Goal: Information Seeking & Learning: Learn about a topic

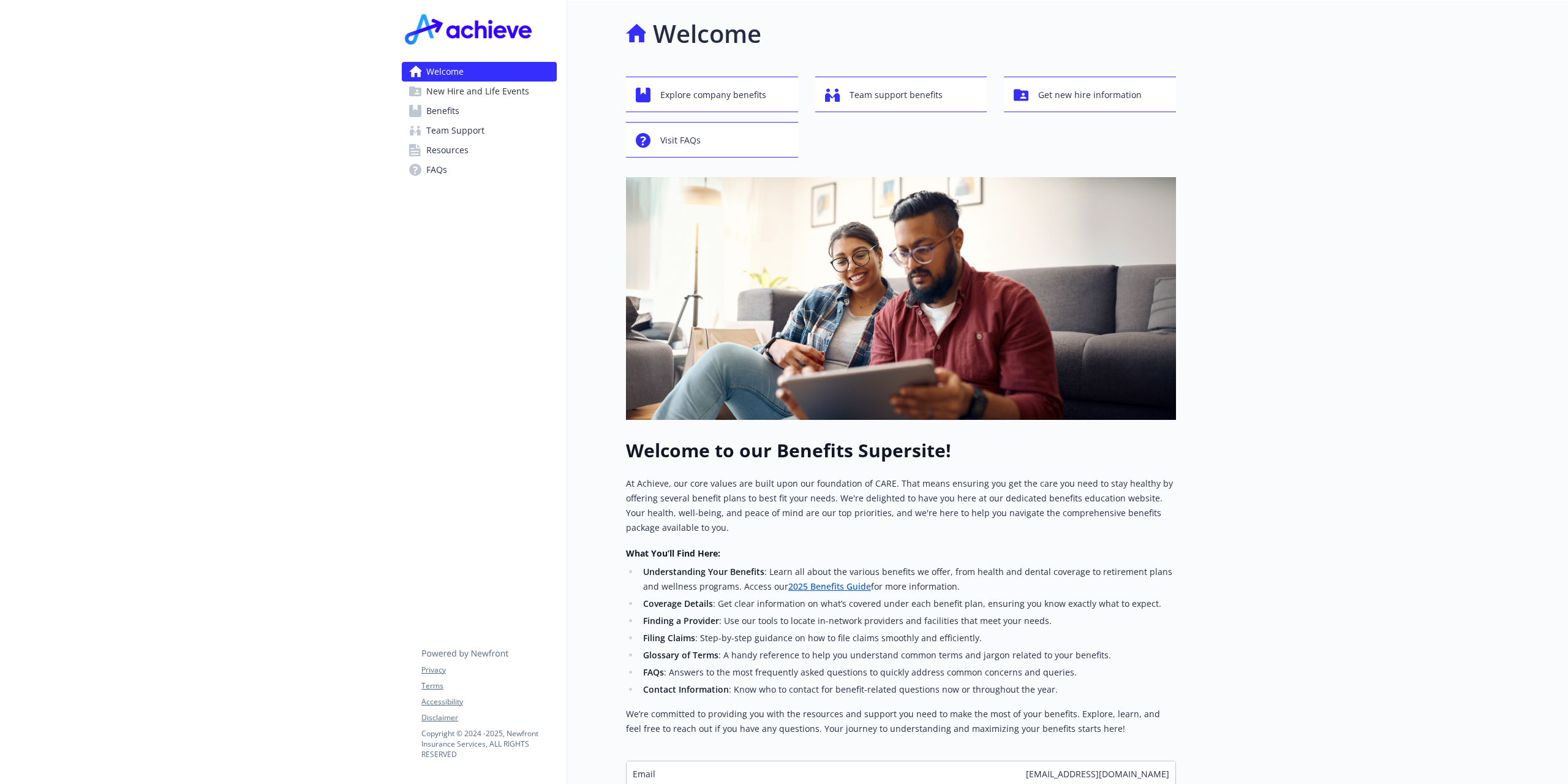
click at [471, 112] on link "Benefits" at bounding box center [479, 110] width 155 height 19
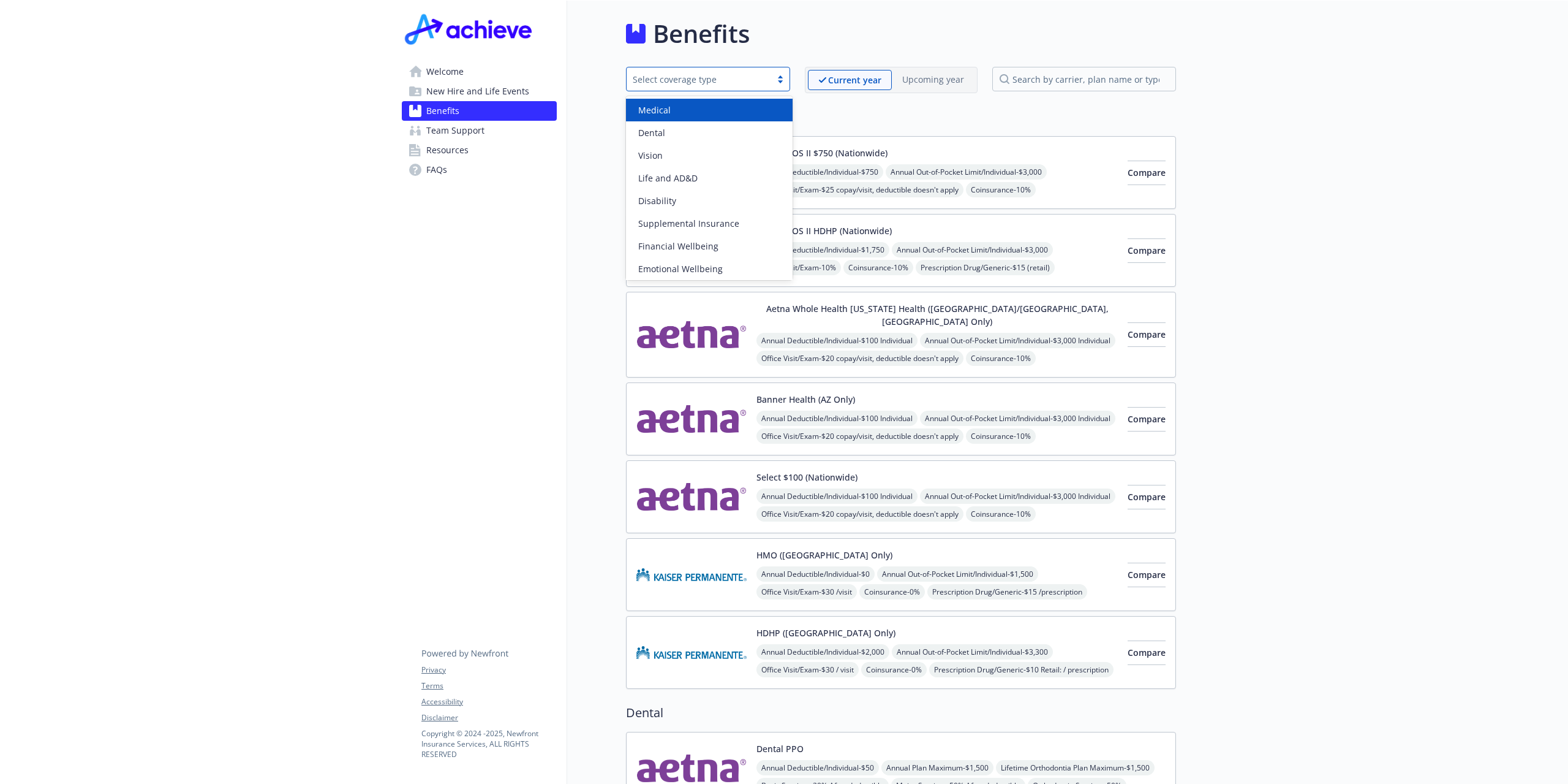
click at [757, 80] on div "Select coverage type" at bounding box center [699, 79] width 132 height 13
click at [721, 130] on div "Dental" at bounding box center [709, 132] width 152 height 13
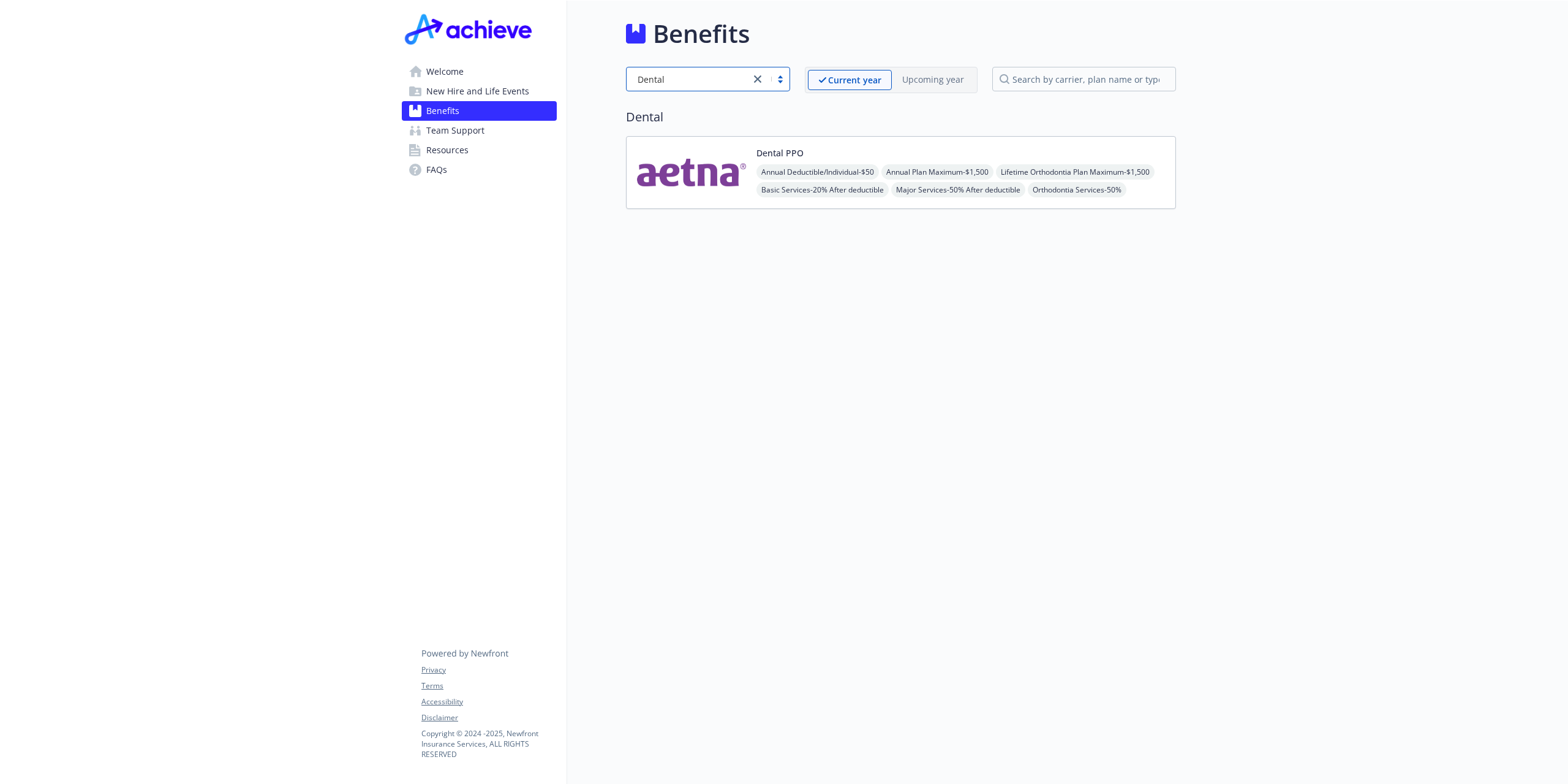
click at [734, 173] on img at bounding box center [691, 173] width 110 height 52
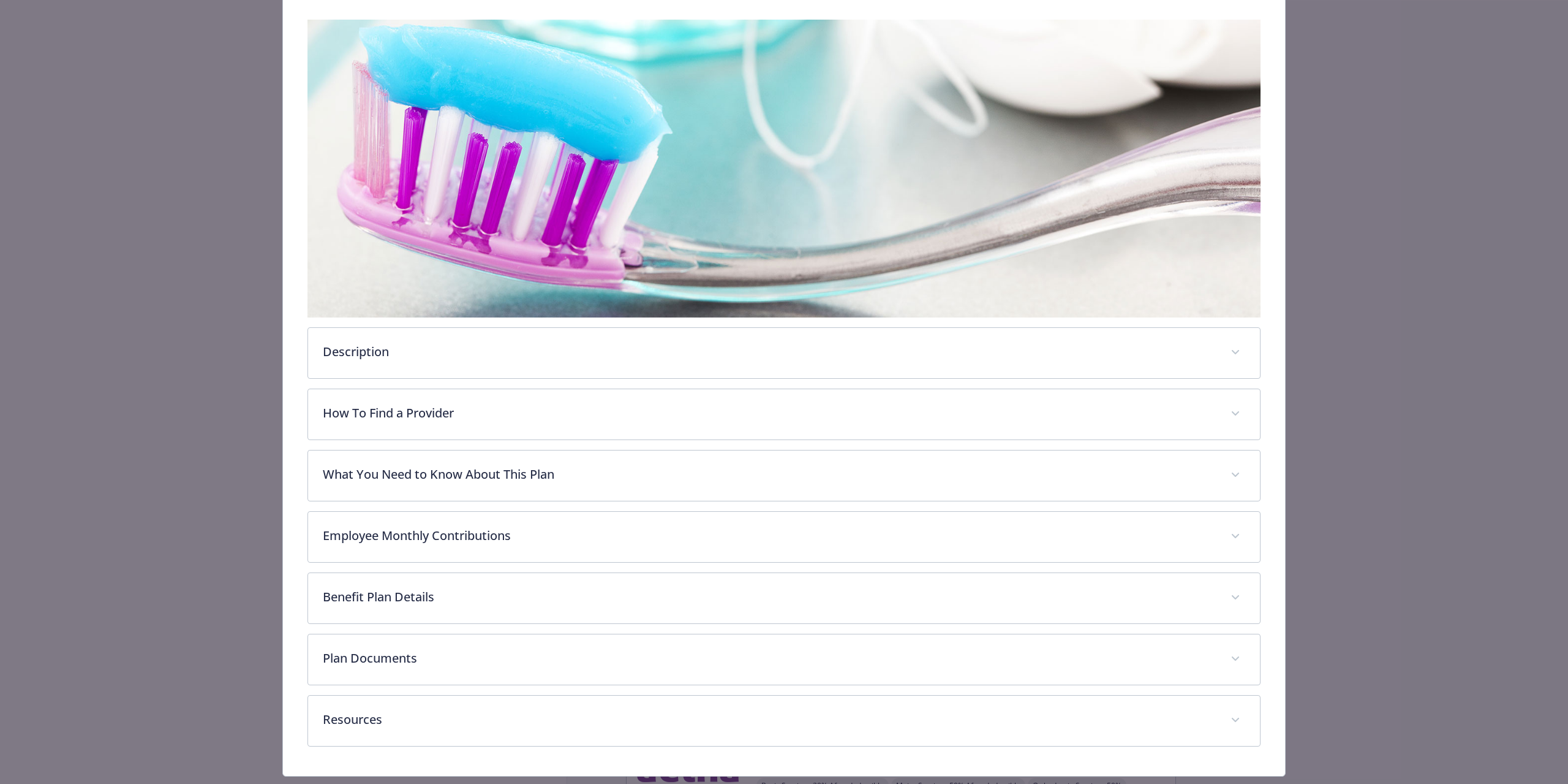
scroll to position [217, 0]
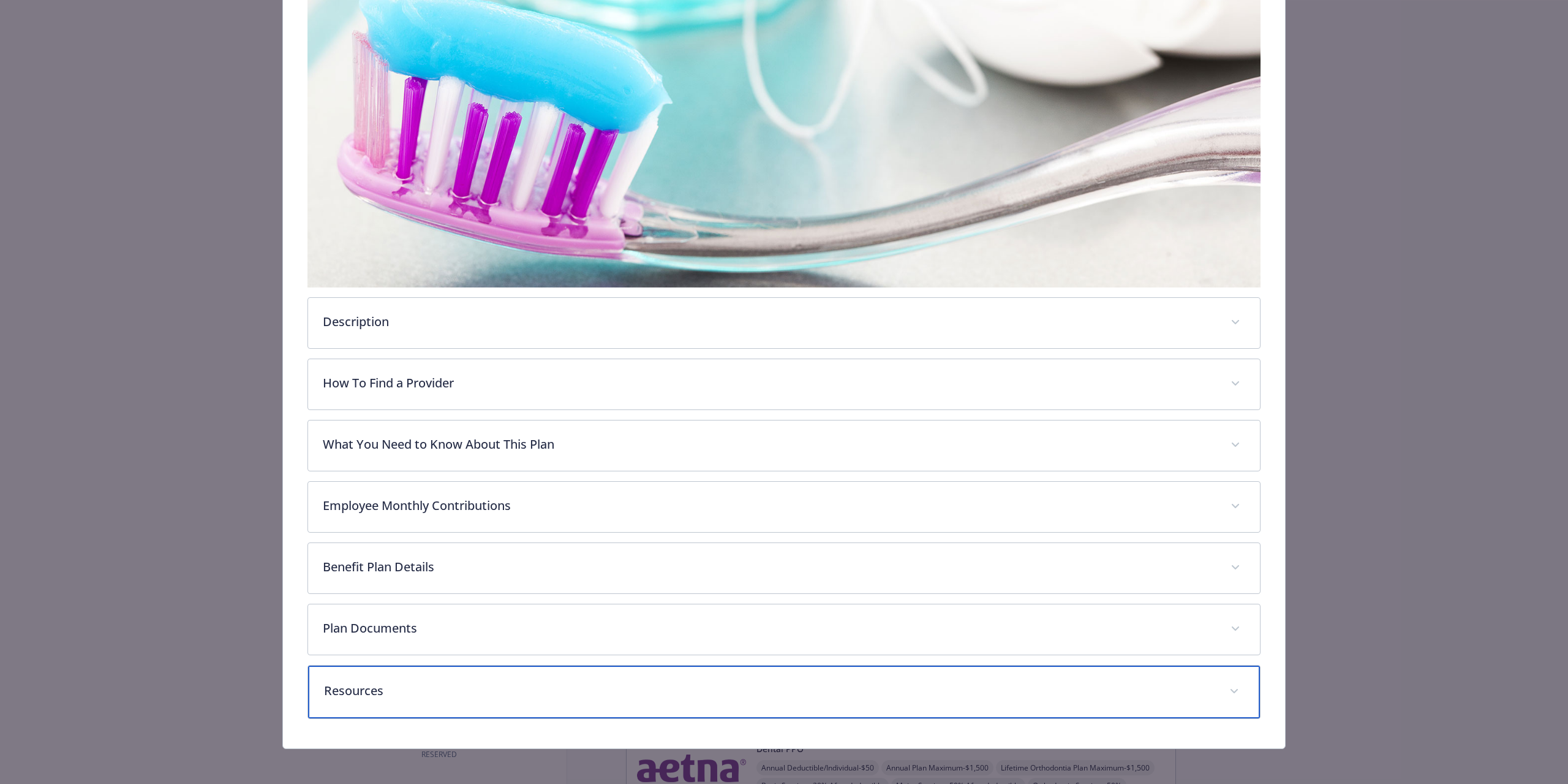
click at [391, 704] on div "Resources" at bounding box center [784, 692] width 952 height 52
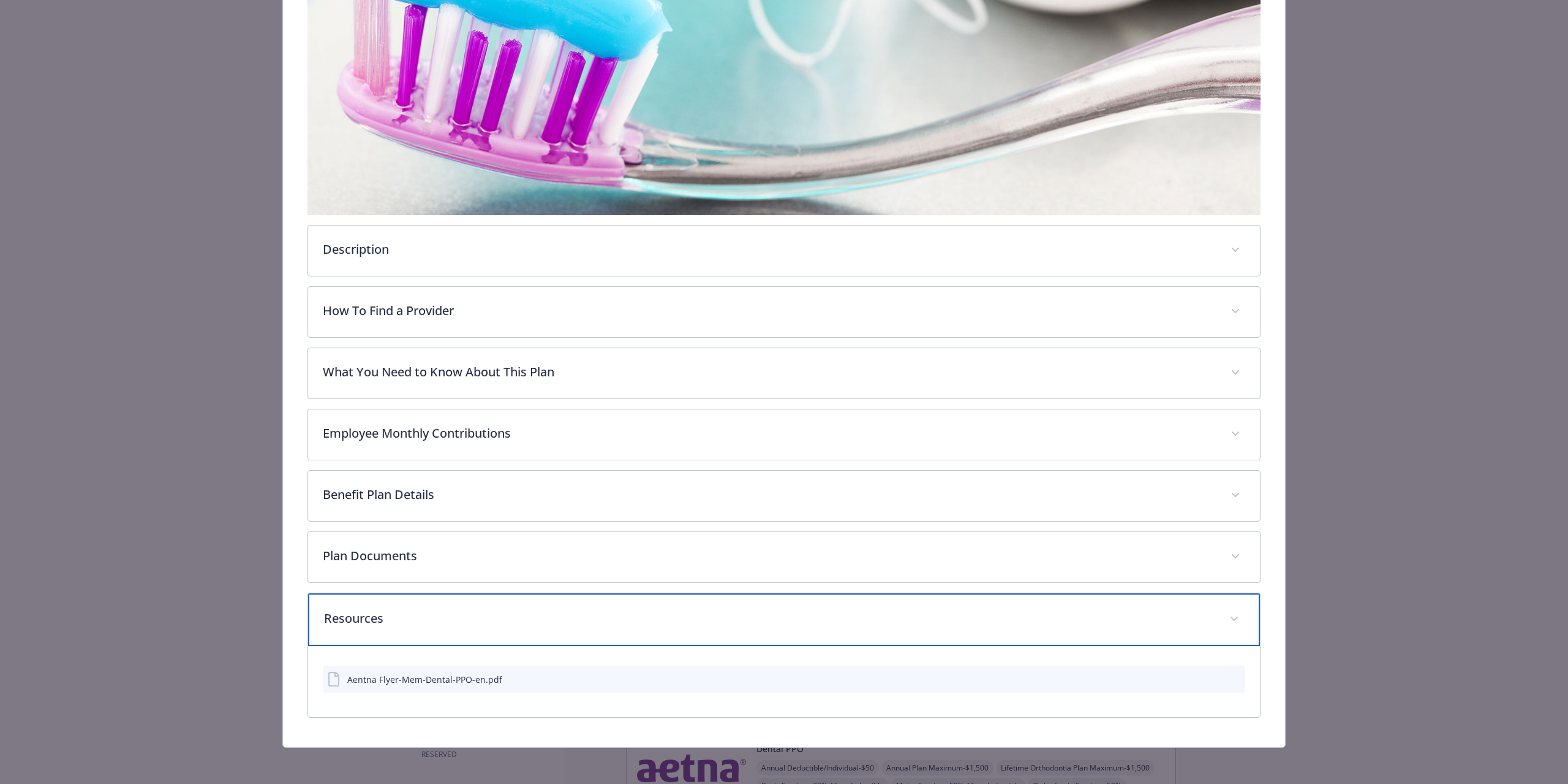
scroll to position [291, 0]
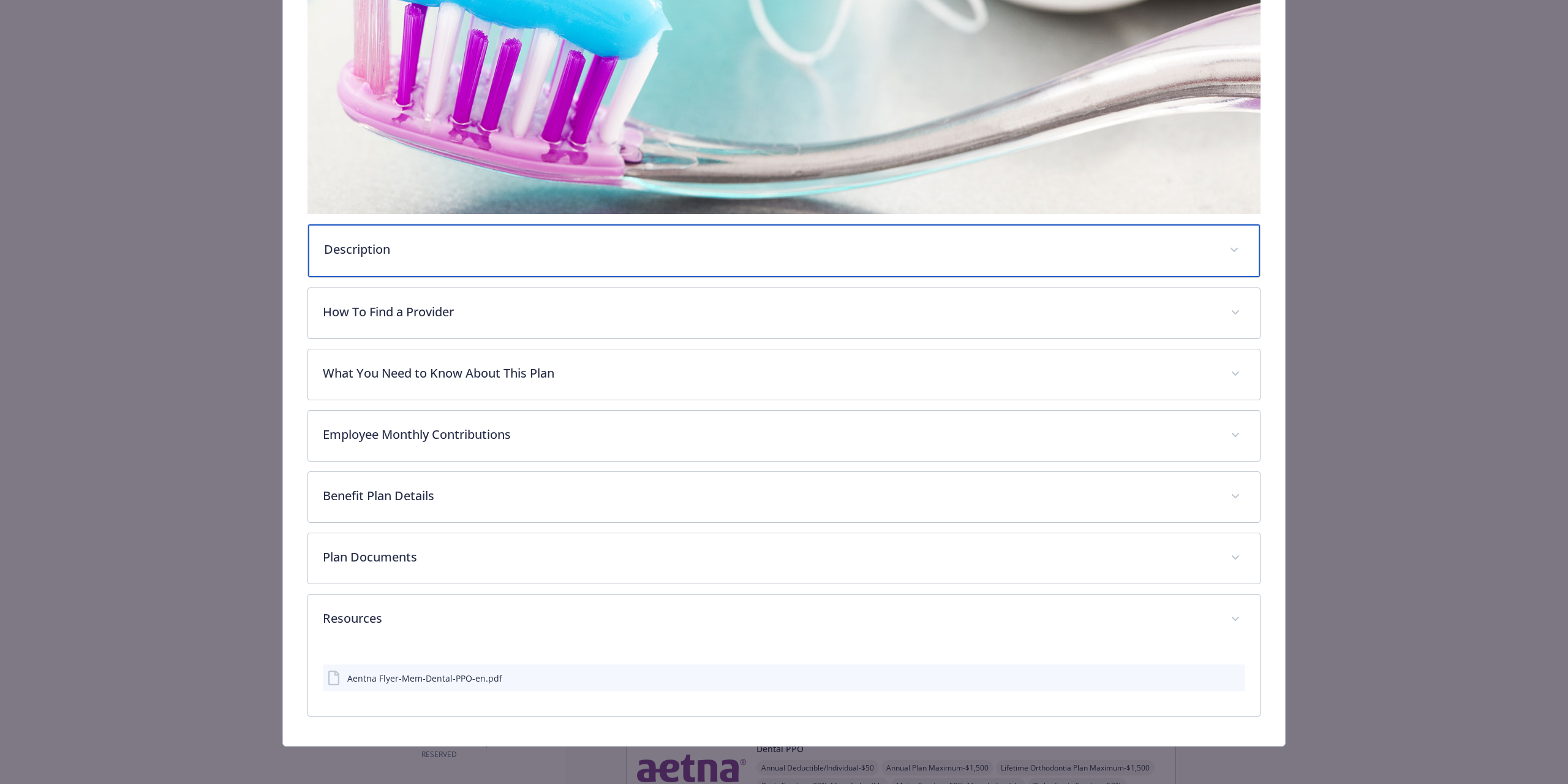
click at [469, 264] on div "Description" at bounding box center [784, 251] width 952 height 52
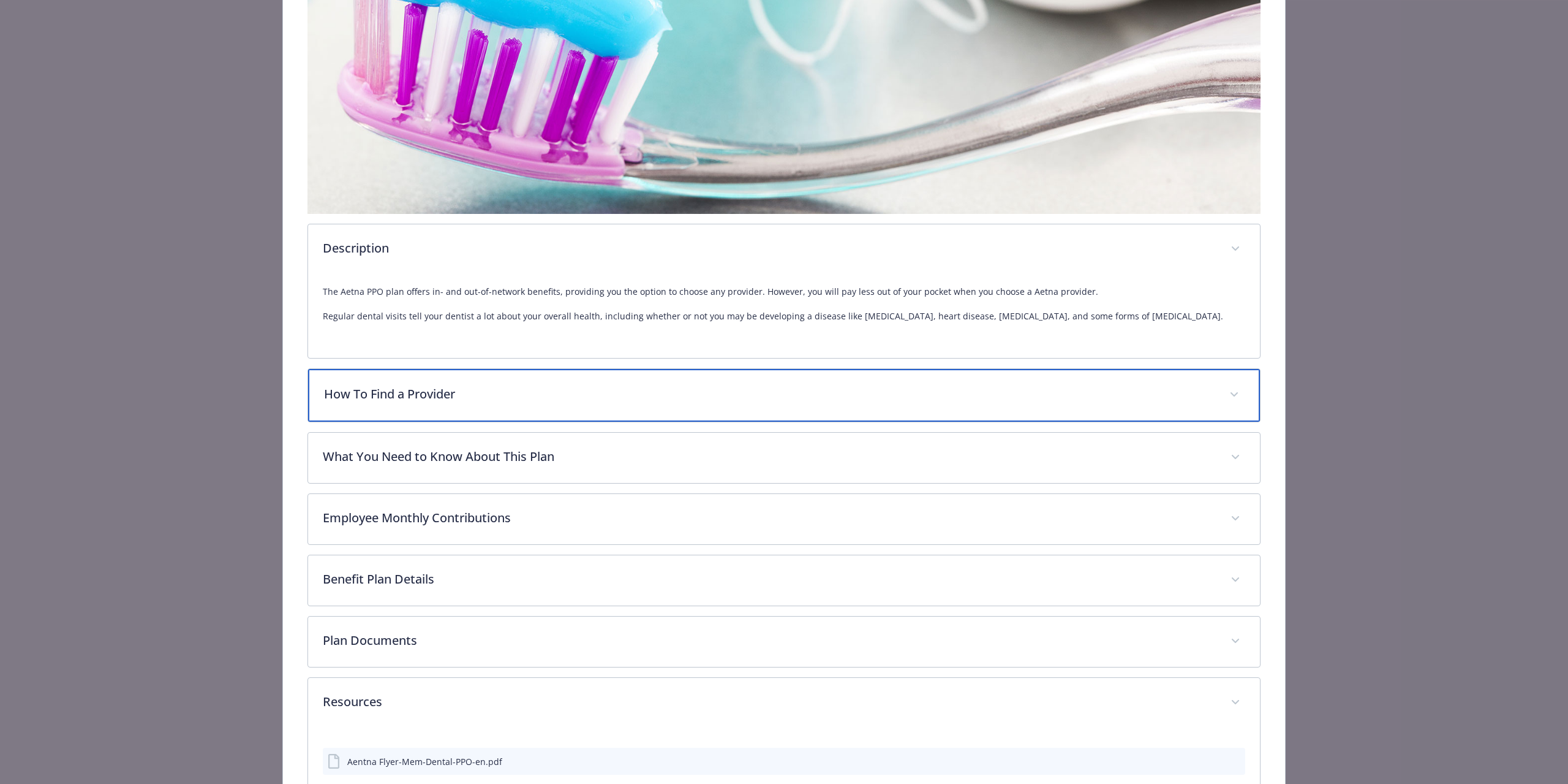
click at [463, 407] on div "How To Find a Provider" at bounding box center [784, 395] width 952 height 52
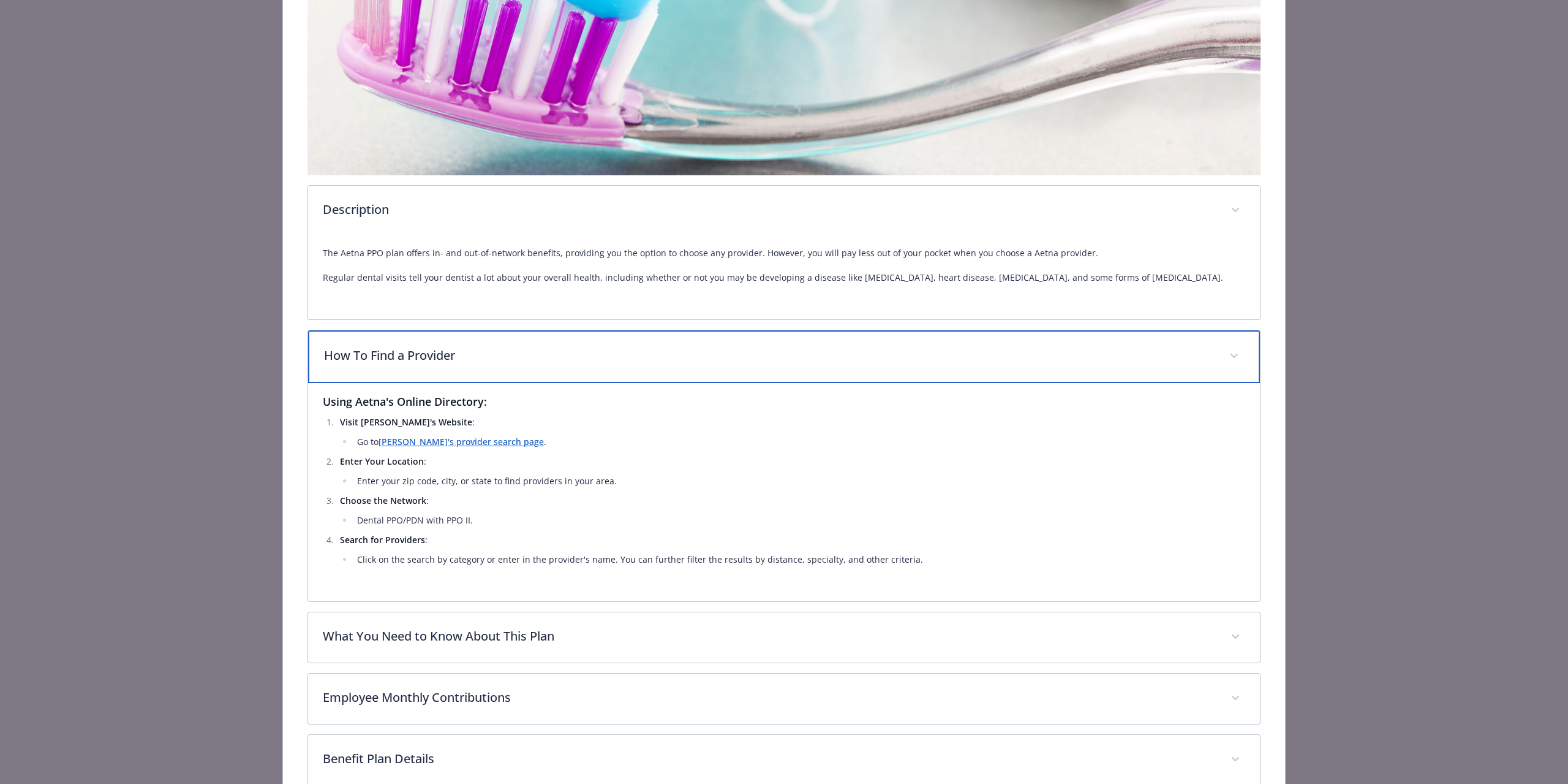
scroll to position [474, 0]
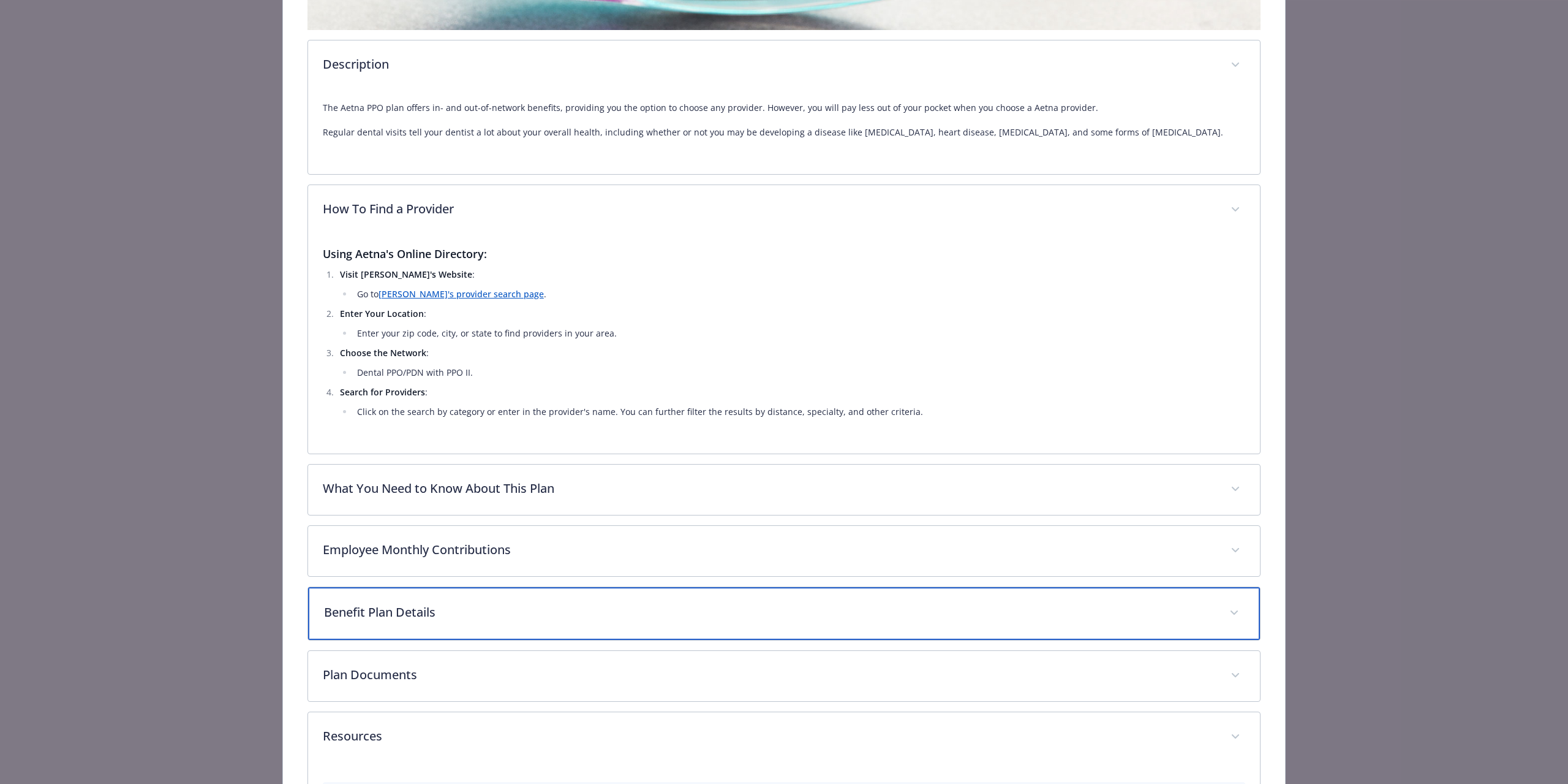
click at [458, 606] on p "Benefit Plan Details" at bounding box center [769, 612] width 890 height 18
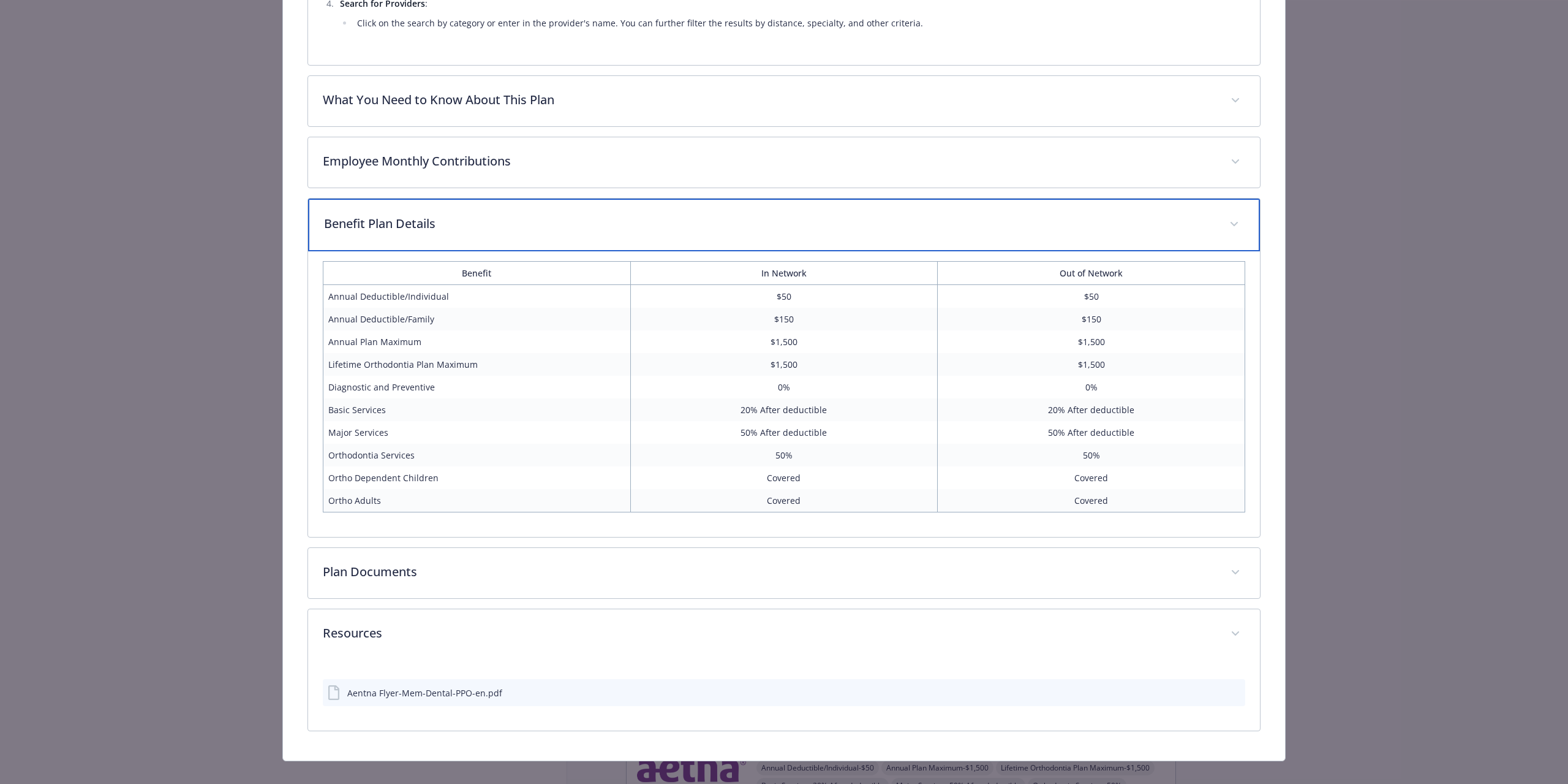
scroll to position [878, 0]
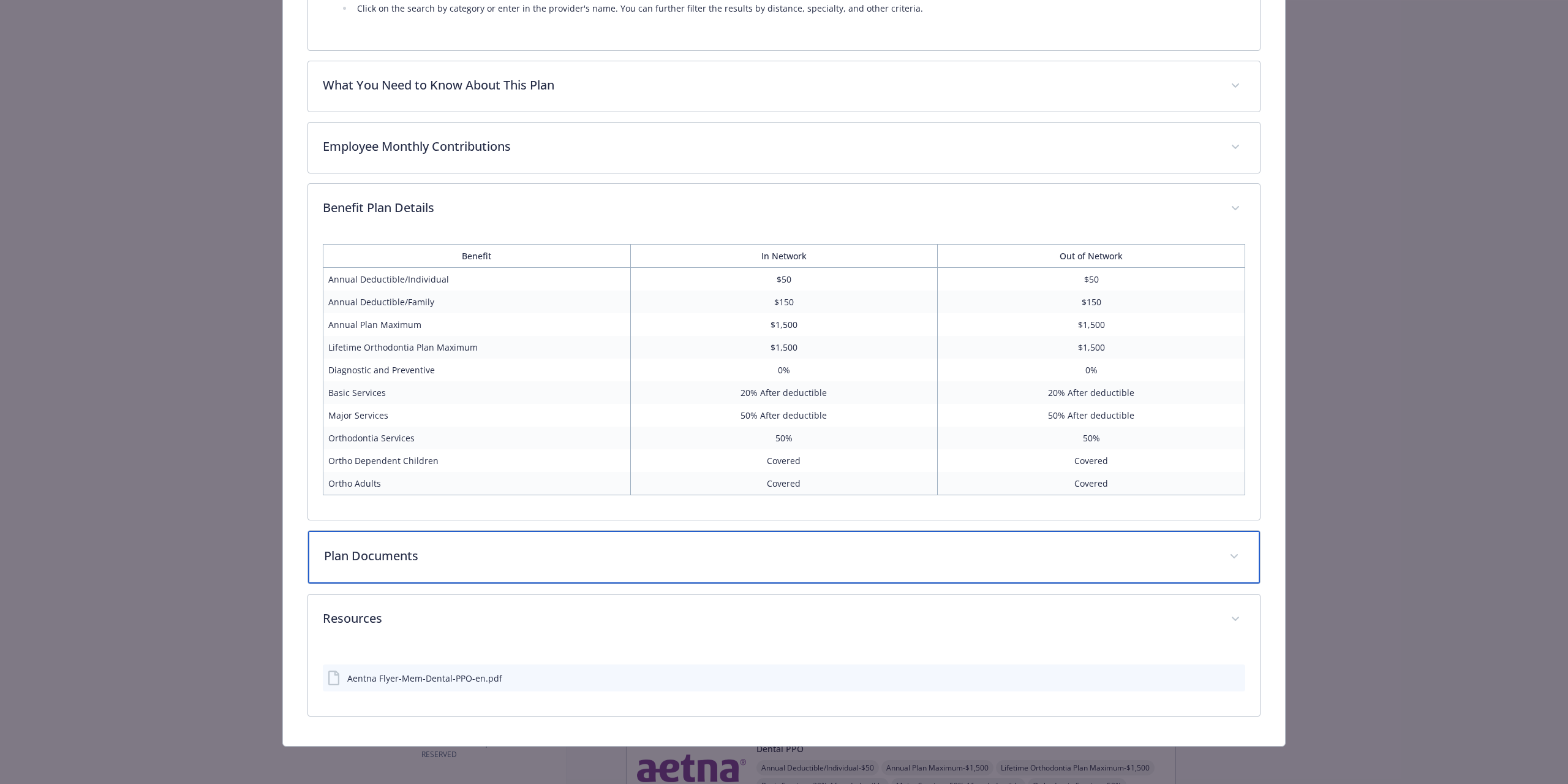
click at [479, 554] on p "Plan Documents" at bounding box center [769, 555] width 890 height 18
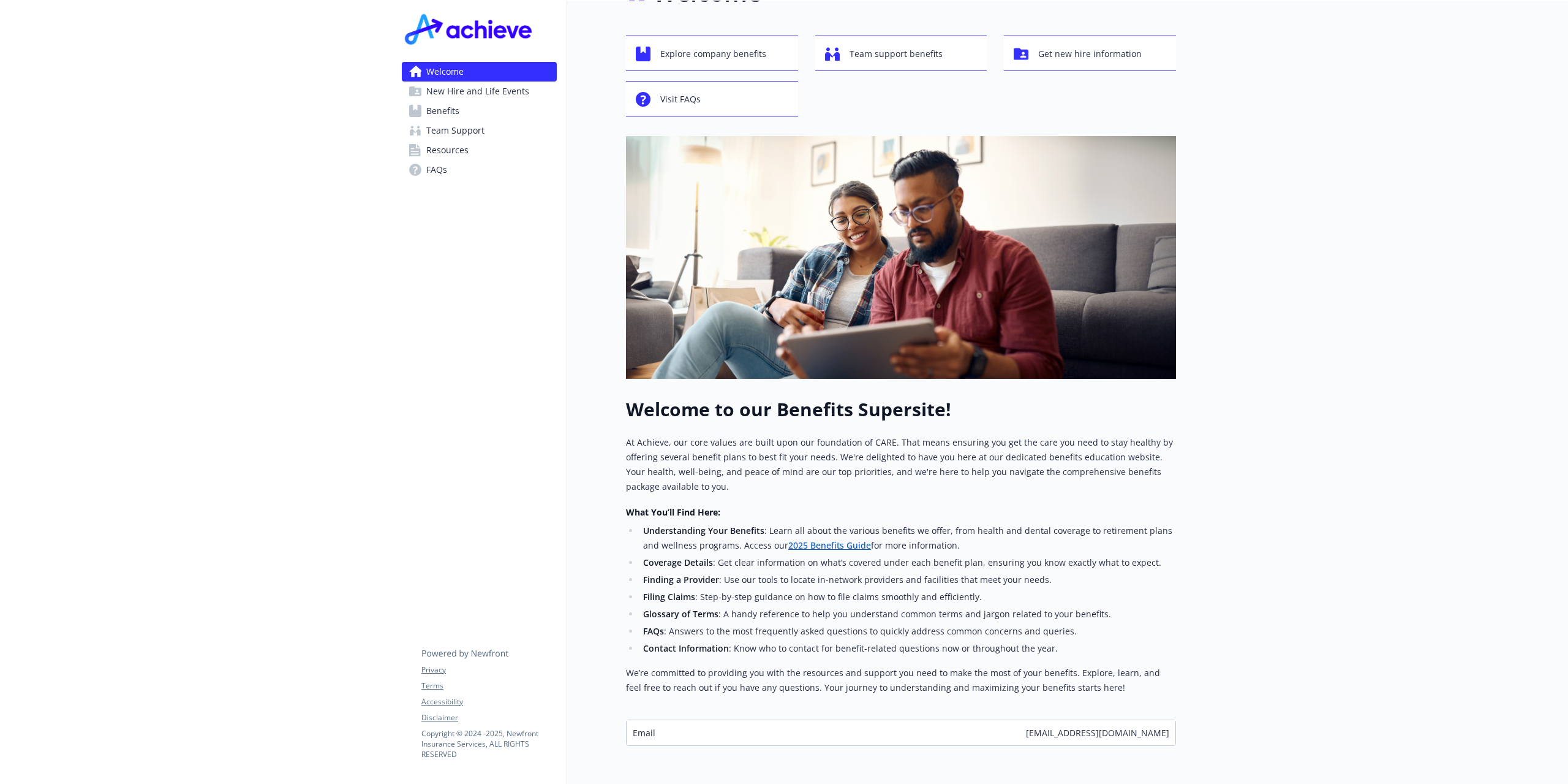
scroll to position [100, 0]
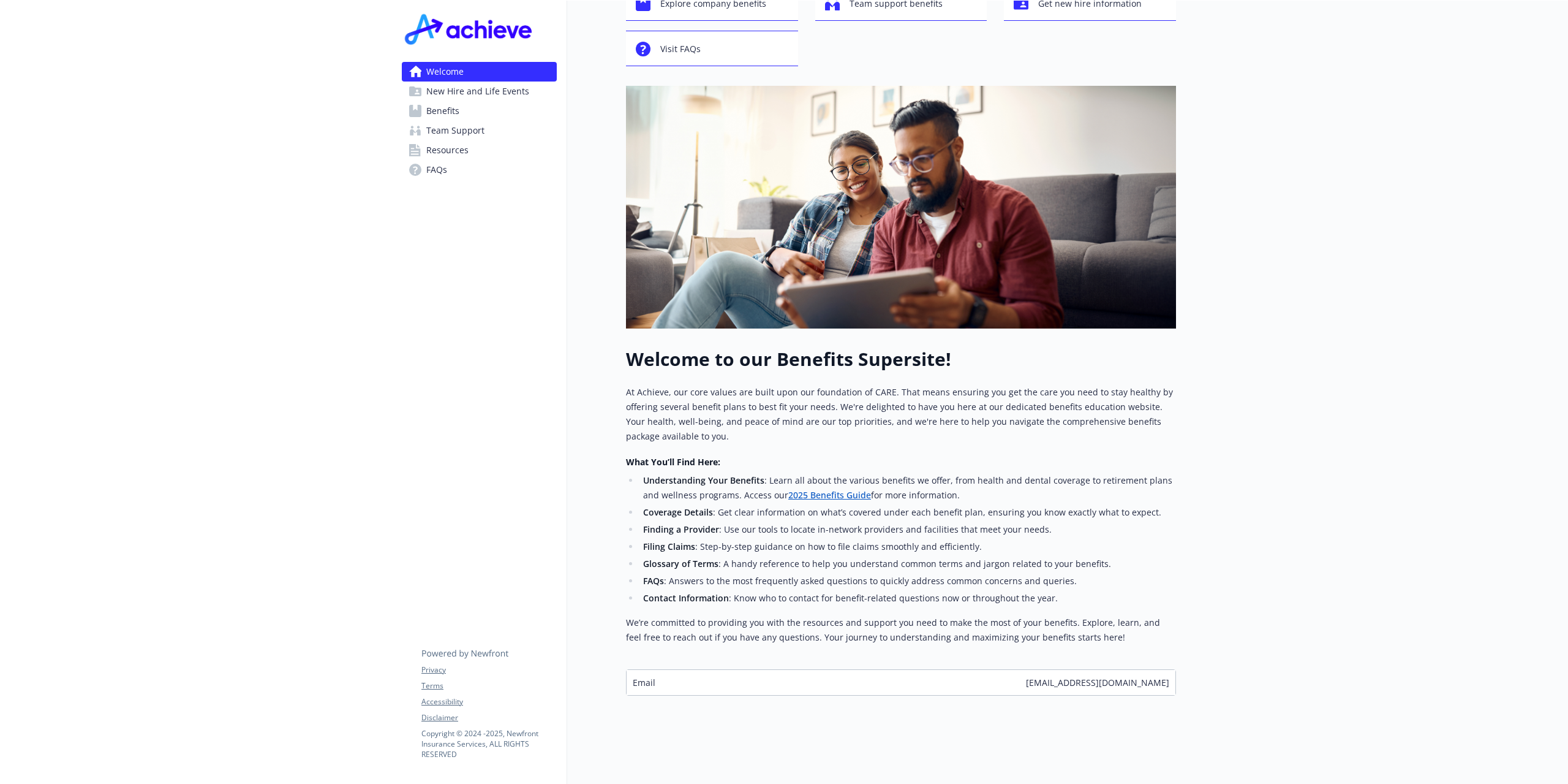
click at [812, 489] on link "2025 Benefits Guide" at bounding box center [829, 495] width 83 height 12
click at [105, 168] on div at bounding box center [196, 347] width 392 height 874
